Goal: Task Accomplishment & Management: Manage account settings

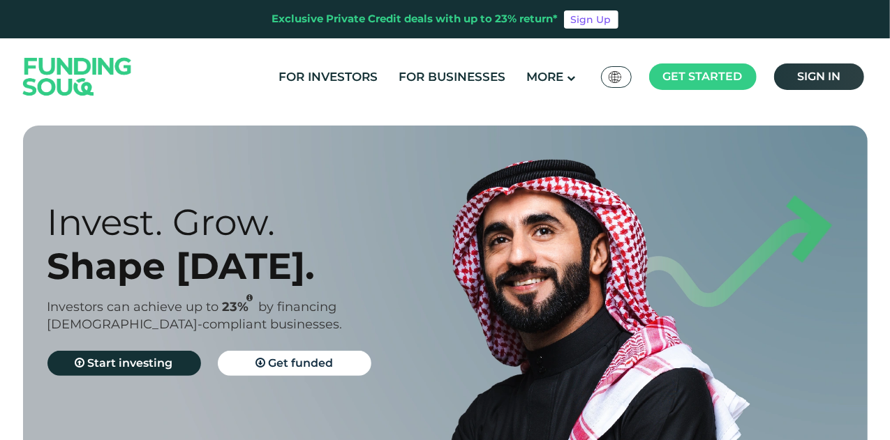
click at [810, 79] on span "Sign in" at bounding box center [818, 76] width 43 height 13
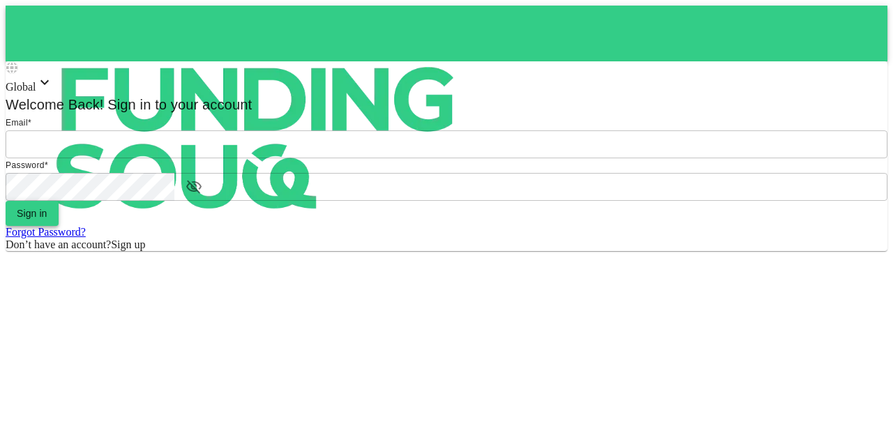
type input "mohanad.y.yasin@hotmail.com"
click at [59, 226] on button "Sign in" at bounding box center [32, 213] width 53 height 25
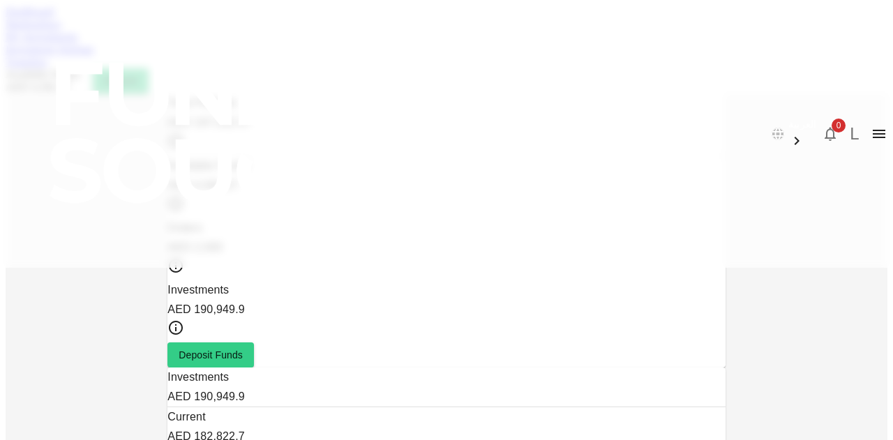
click at [61, 30] on link "Marketplace" at bounding box center [34, 24] width 56 height 12
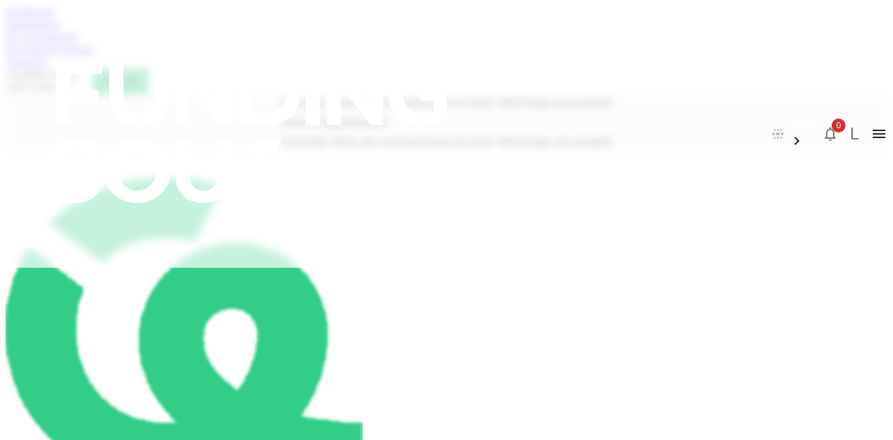
click at [78, 43] on link "My Investments" at bounding box center [42, 37] width 73 height 12
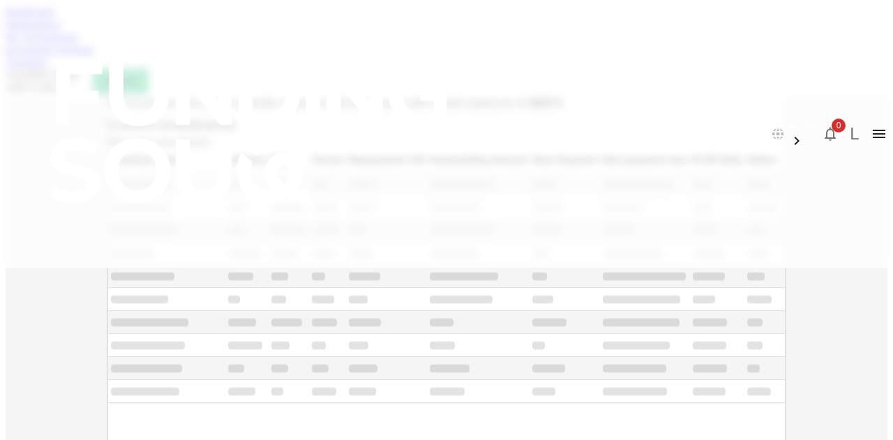
click at [94, 55] on link "Investment Settings" at bounding box center [50, 49] width 89 height 12
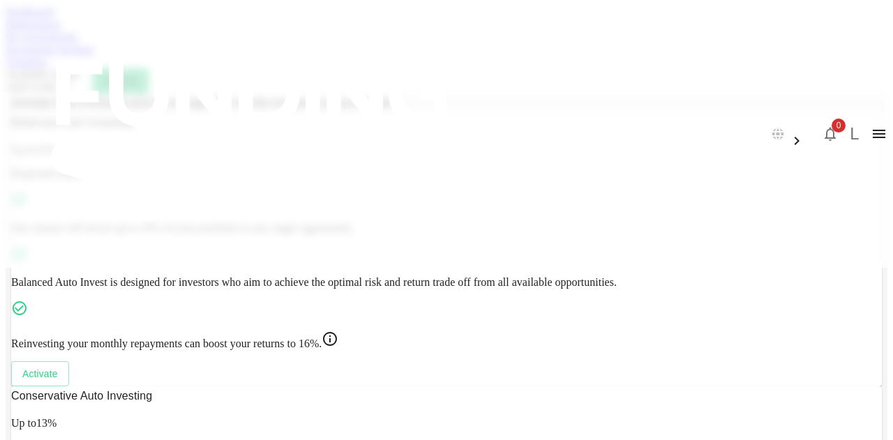
click at [47, 68] on link "Transfers" at bounding box center [27, 62] width 42 height 12
